Goal: Find specific page/section: Find specific page/section

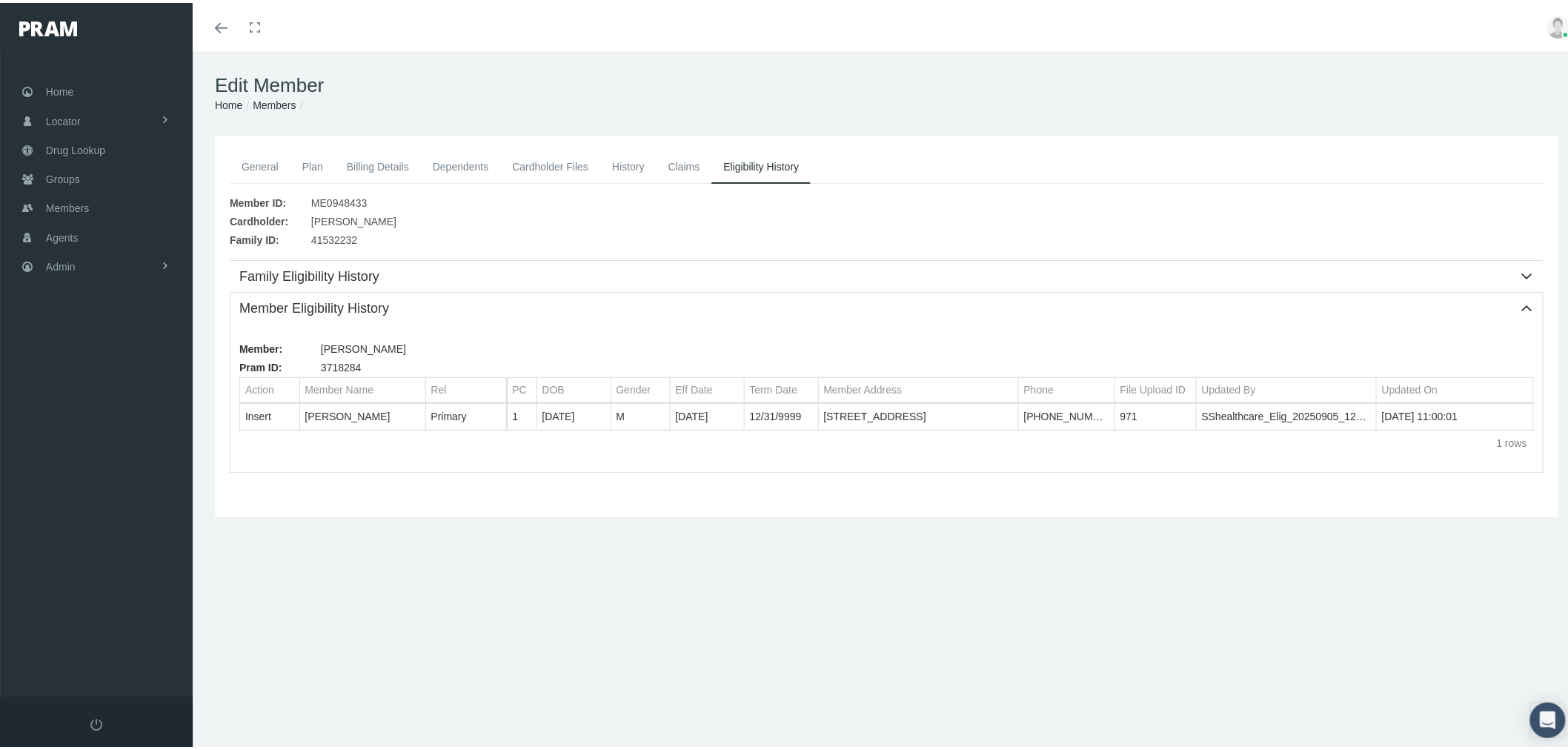
click at [93, 266] on link "Admin" at bounding box center [96, 263] width 193 height 29
click at [109, 611] on link "Settings" at bounding box center [96, 622] width 193 height 26
click at [128, 494] on span "State Allowable Settings" at bounding box center [113, 507] width 111 height 25
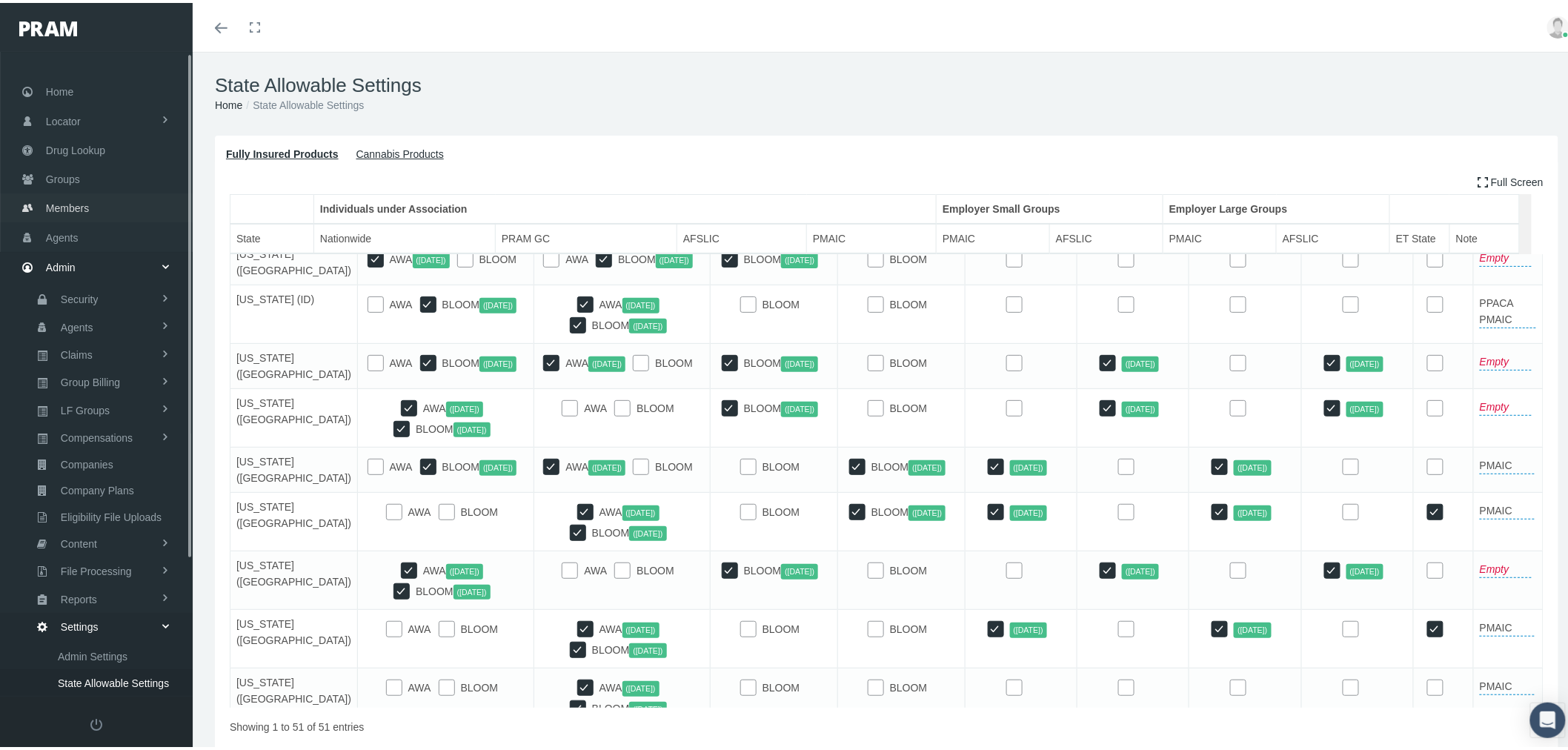
click at [69, 204] on span "Members" at bounding box center [67, 205] width 43 height 28
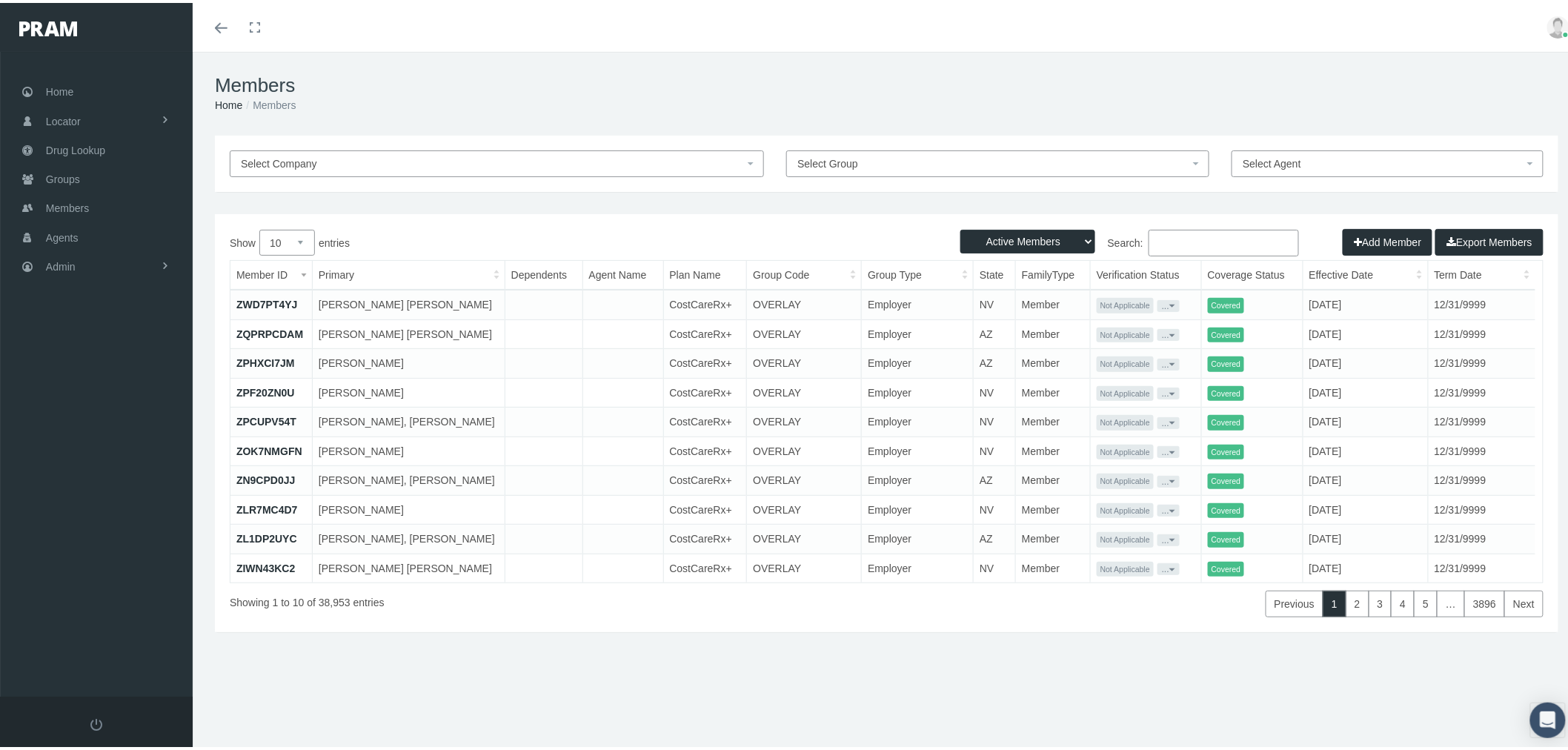
click at [1233, 241] on input "Search:" at bounding box center [1223, 241] width 150 height 27
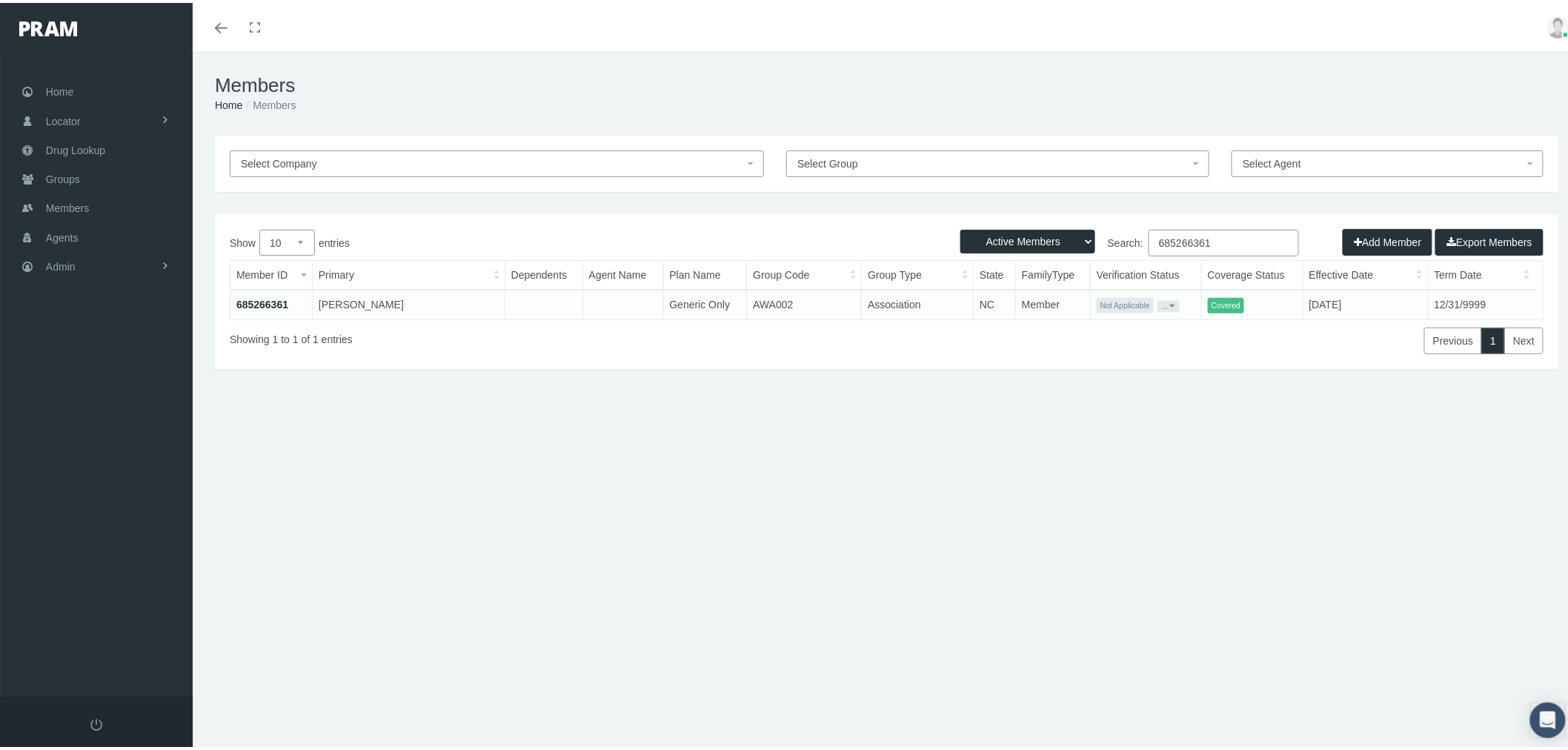
type input "685266361"
click at [265, 299] on link "685266361" at bounding box center [262, 302] width 52 height 12
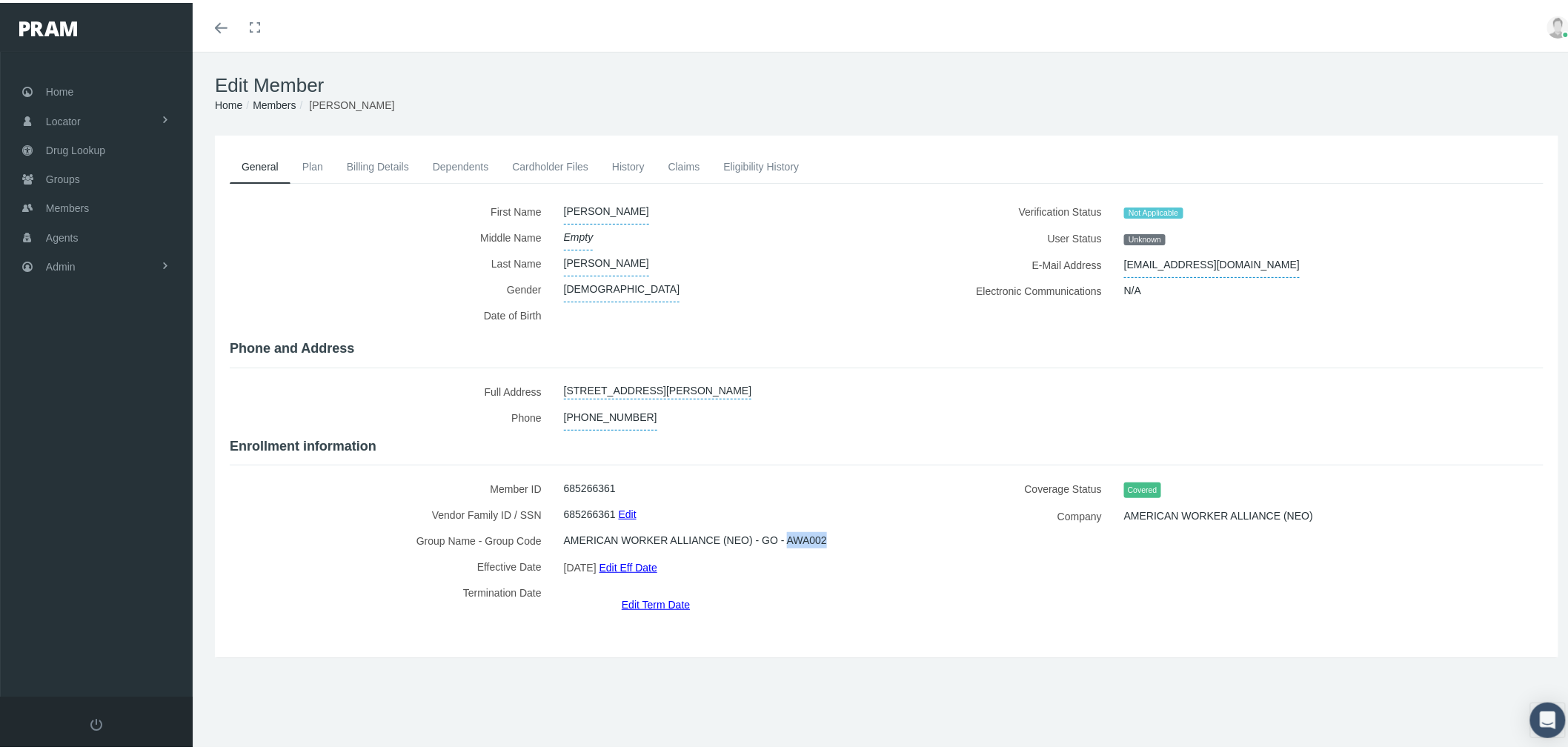
drag, startPoint x: 812, startPoint y: 530, endPoint x: 767, endPoint y: 523, distance: 45.5
click at [767, 524] on div "AMERICAN WORKER ALLIANCE (NEO) - GO - AWA002" at bounding box center [714, 537] width 323 height 26
copy span "AWA002"
drag, startPoint x: 1120, startPoint y: 506, endPoint x: 1286, endPoint y: 510, distance: 166.0
click at [1286, 510] on span "AMERICAN WORKER ALLIANCE (NEO)" at bounding box center [1218, 513] width 189 height 25
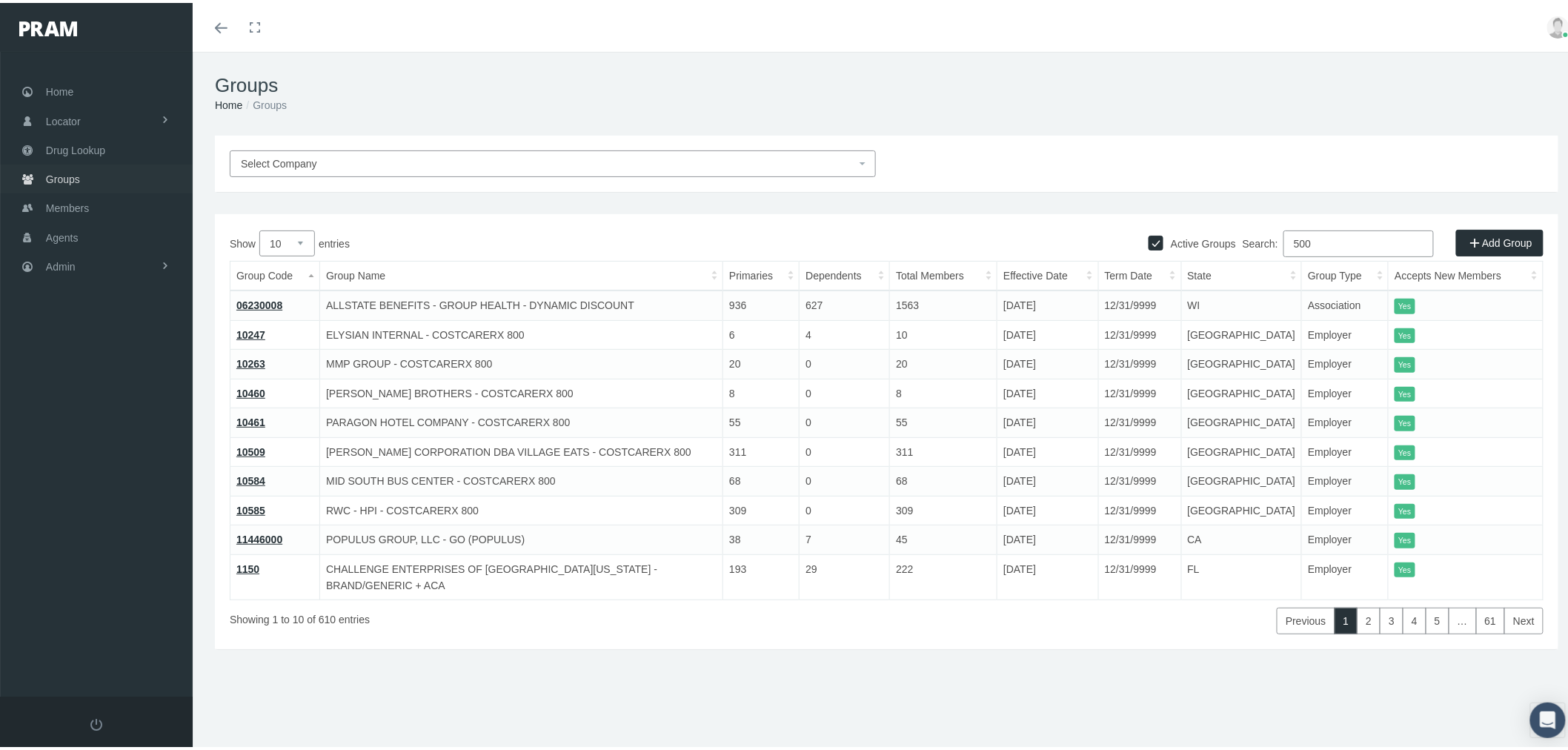
click at [78, 178] on link "Groups" at bounding box center [96, 175] width 193 height 29
click at [1365, 238] on input "Search:" at bounding box center [1358, 241] width 150 height 27
paste input "AWA002"
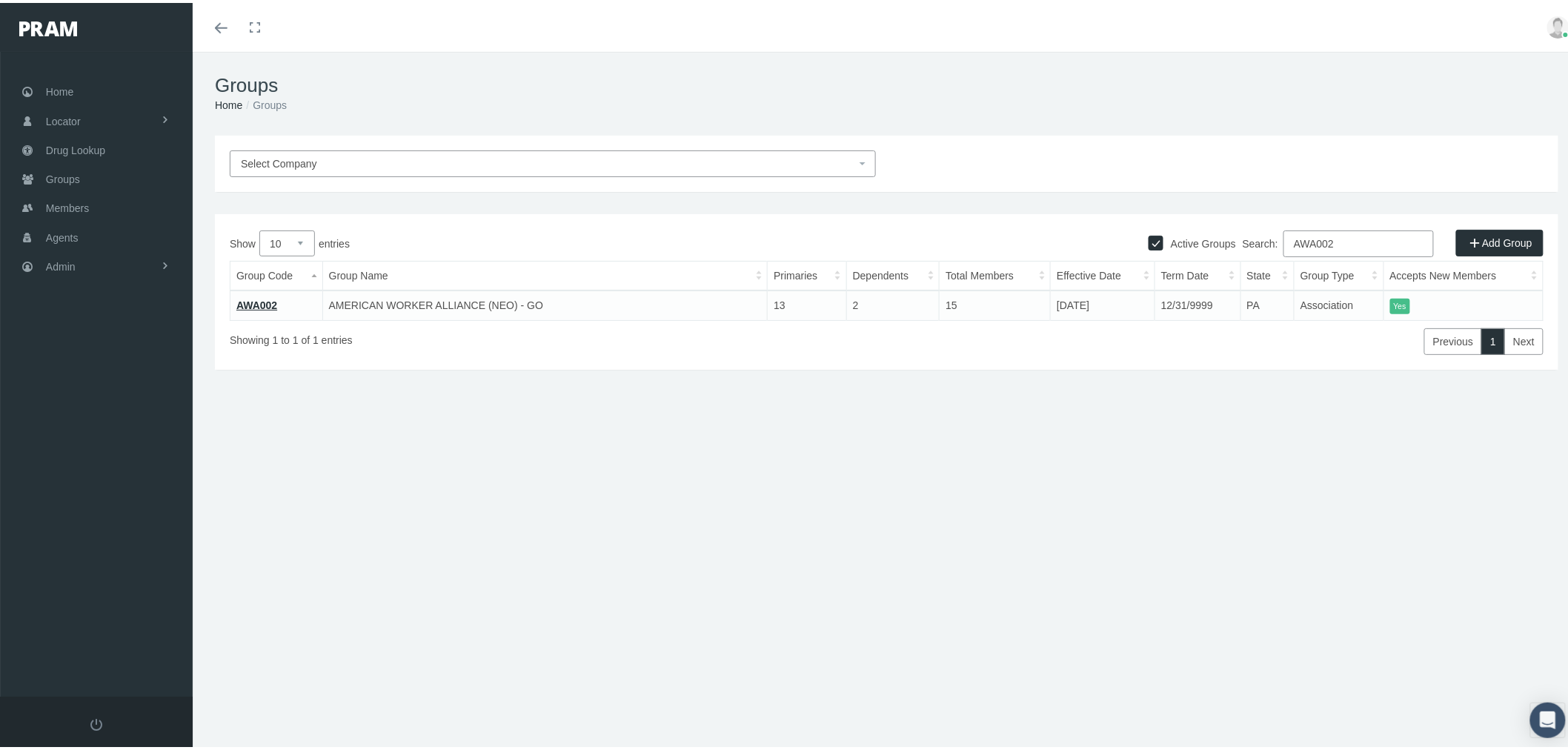
type input "AWA002"
click at [257, 302] on link "AWA002" at bounding box center [256, 302] width 41 height 12
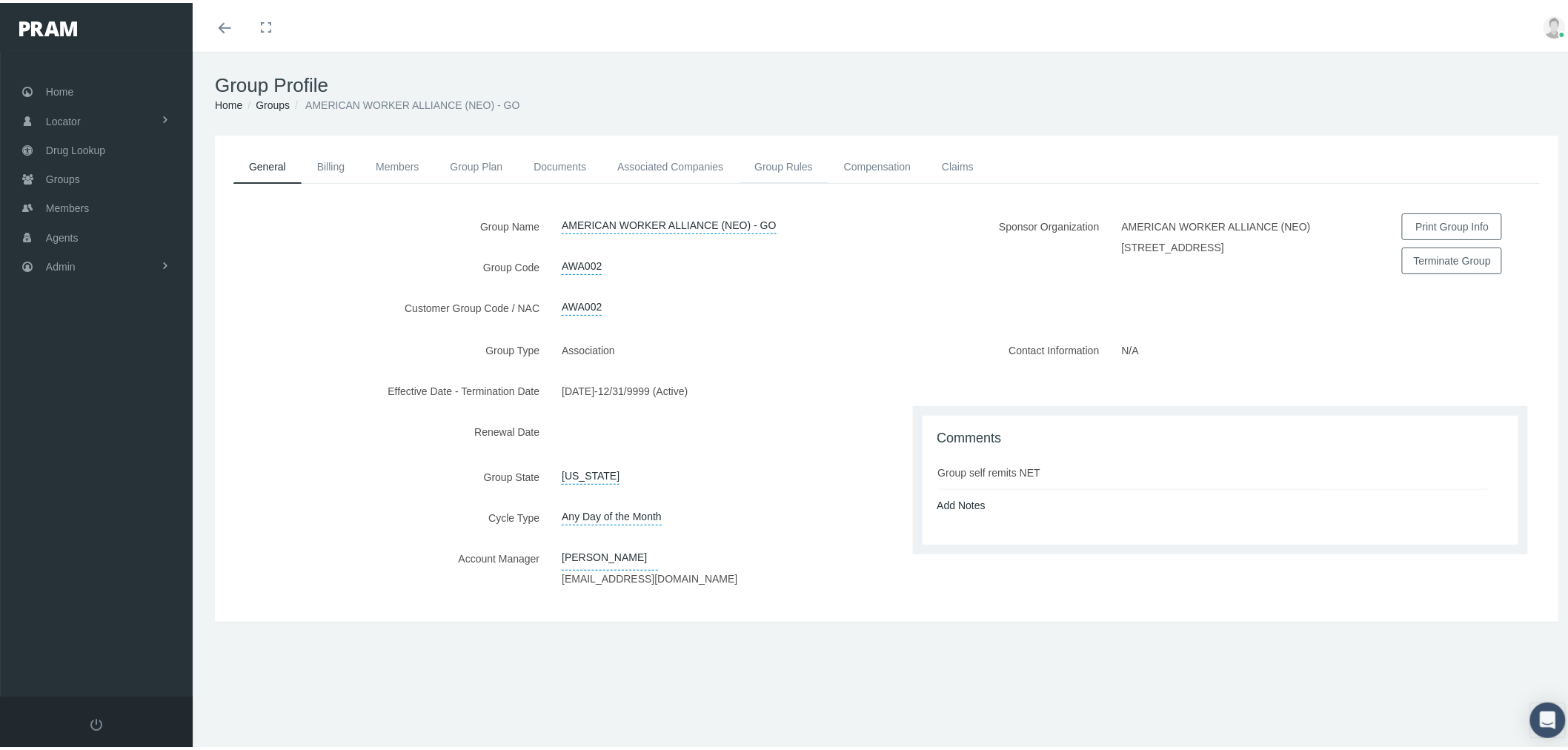
click at [797, 171] on link "Group Rules" at bounding box center [783, 164] width 89 height 33
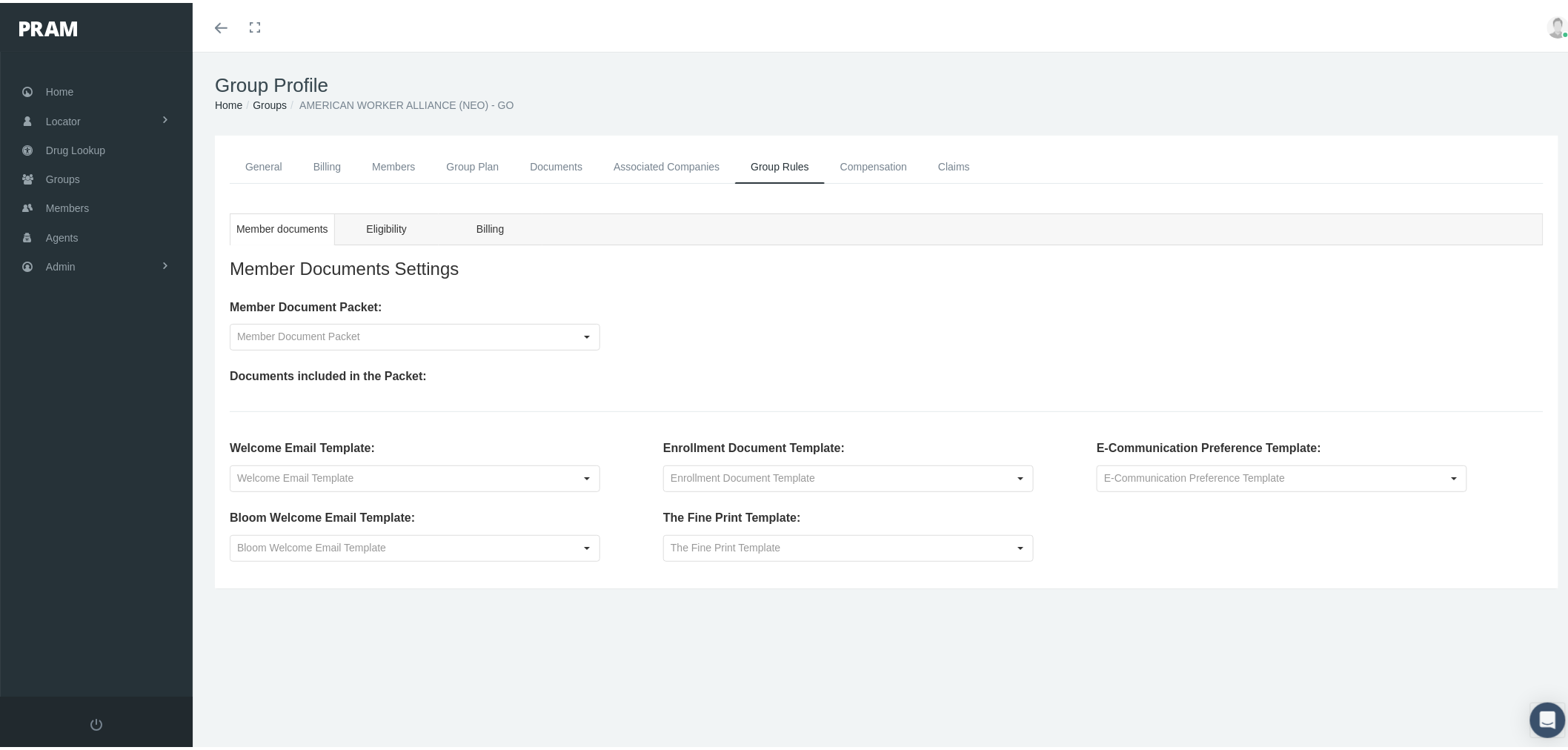
click at [264, 165] on link "General" at bounding box center [264, 165] width 68 height 33
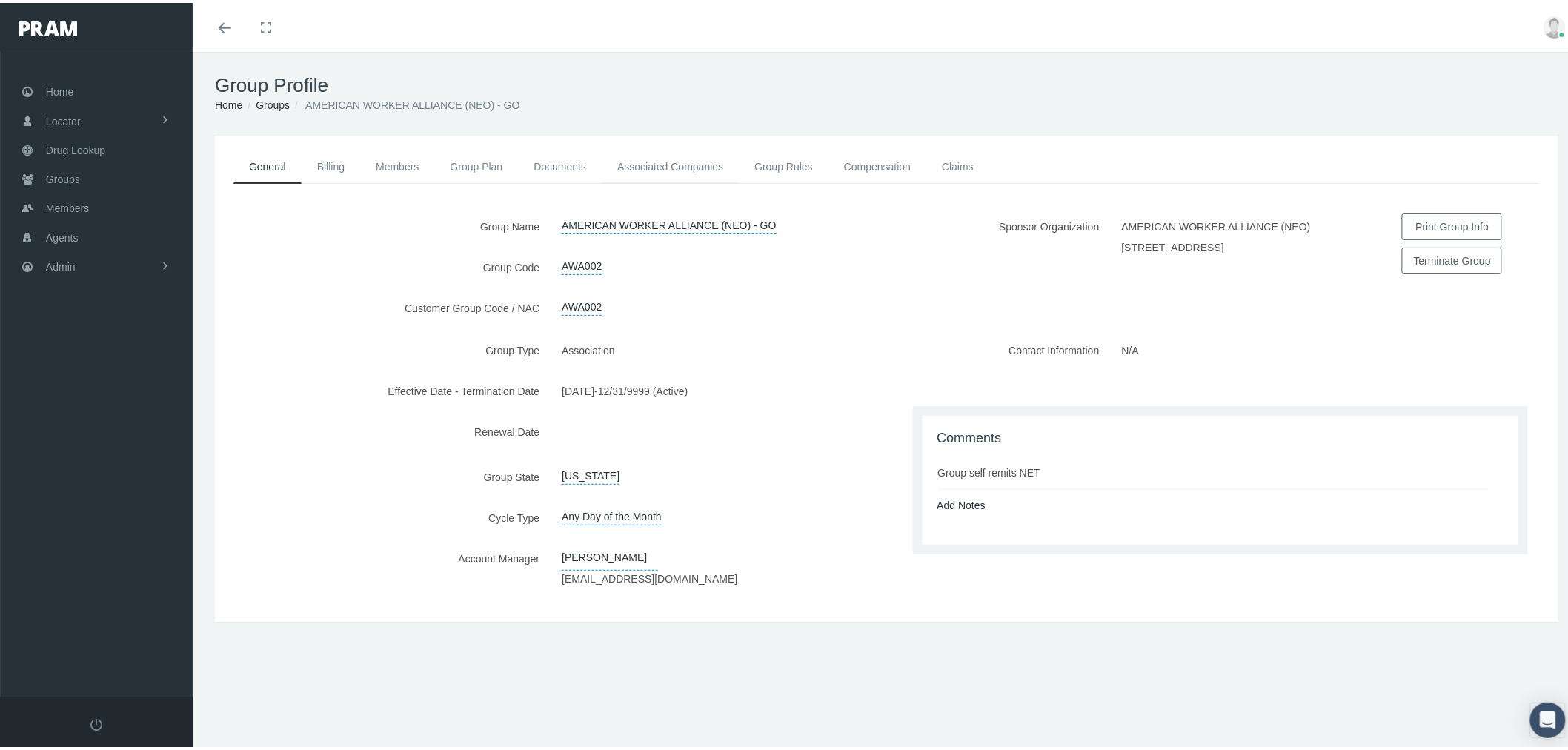
click at [715, 165] on link "Associated Companies" at bounding box center [670, 164] width 137 height 33
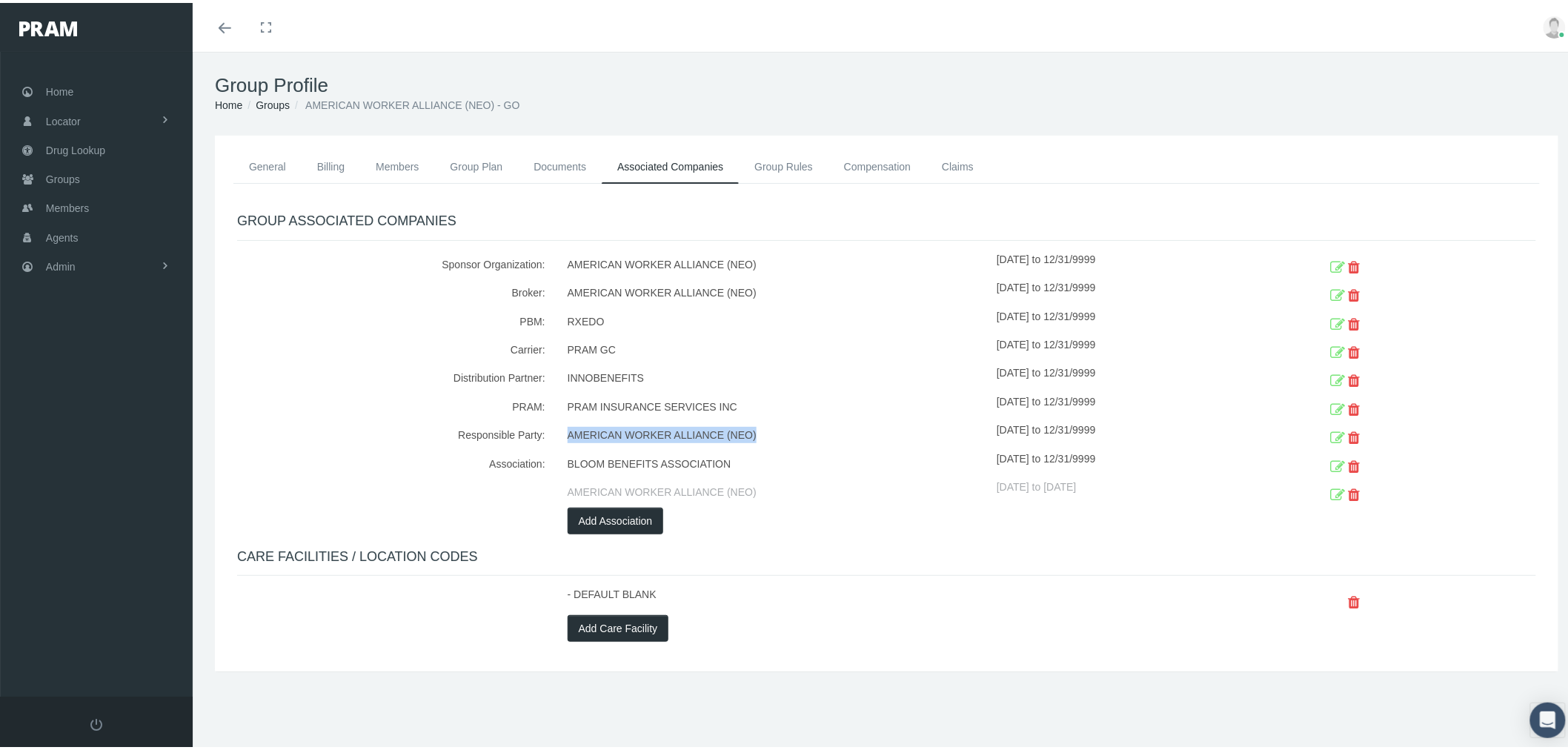
drag, startPoint x: 562, startPoint y: 431, endPoint x: 749, endPoint y: 428, distance: 187.0
click at [749, 428] on div "AMERICAN WORKER ALLIANCE (NEO)" at bounding box center [776, 433] width 440 height 28
click at [122, 262] on link "Admin" at bounding box center [96, 263] width 193 height 29
click at [131, 504] on span "Eligibility File Uploads" at bounding box center [111, 514] width 101 height 25
